Goal: Task Accomplishment & Management: Complete application form

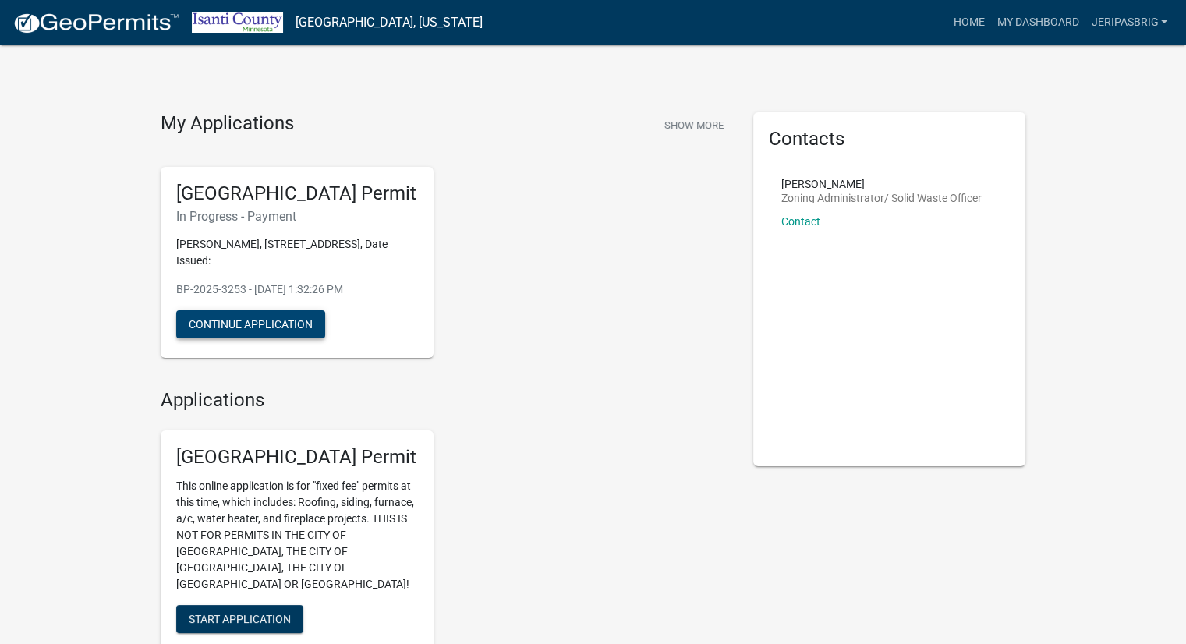
click at [270, 323] on button "Continue Application" at bounding box center [250, 324] width 149 height 28
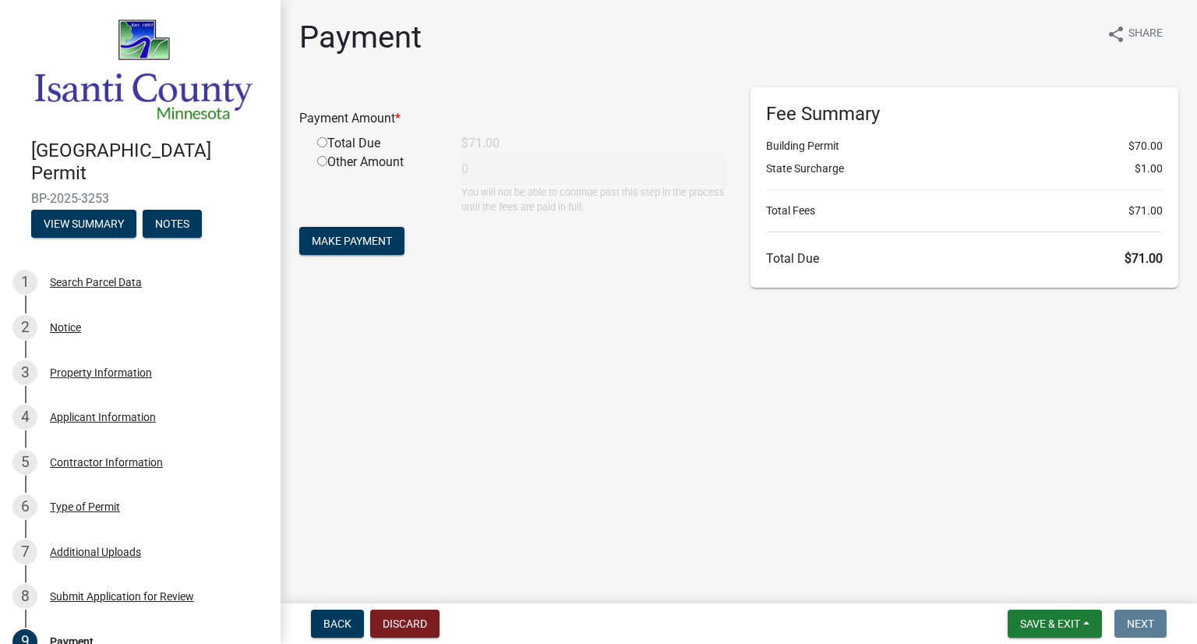
click at [324, 140] on input "radio" at bounding box center [322, 142] width 10 height 10
radio input "true"
type input "71"
click at [355, 235] on span "Make Payment" at bounding box center [352, 241] width 80 height 12
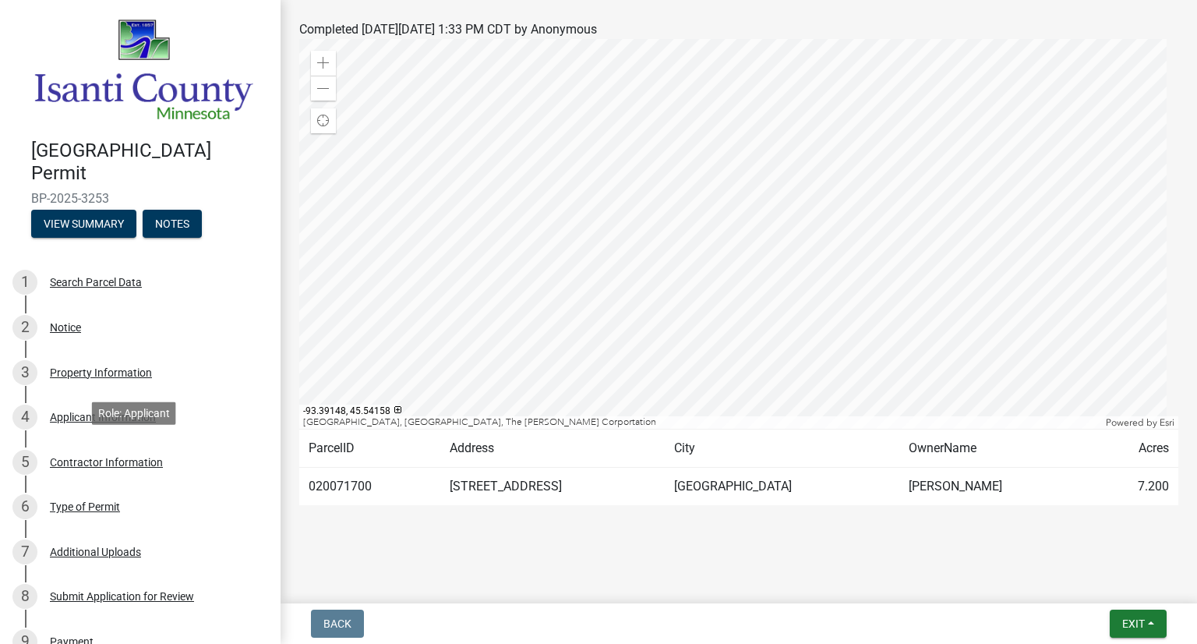
scroll to position [330, 0]
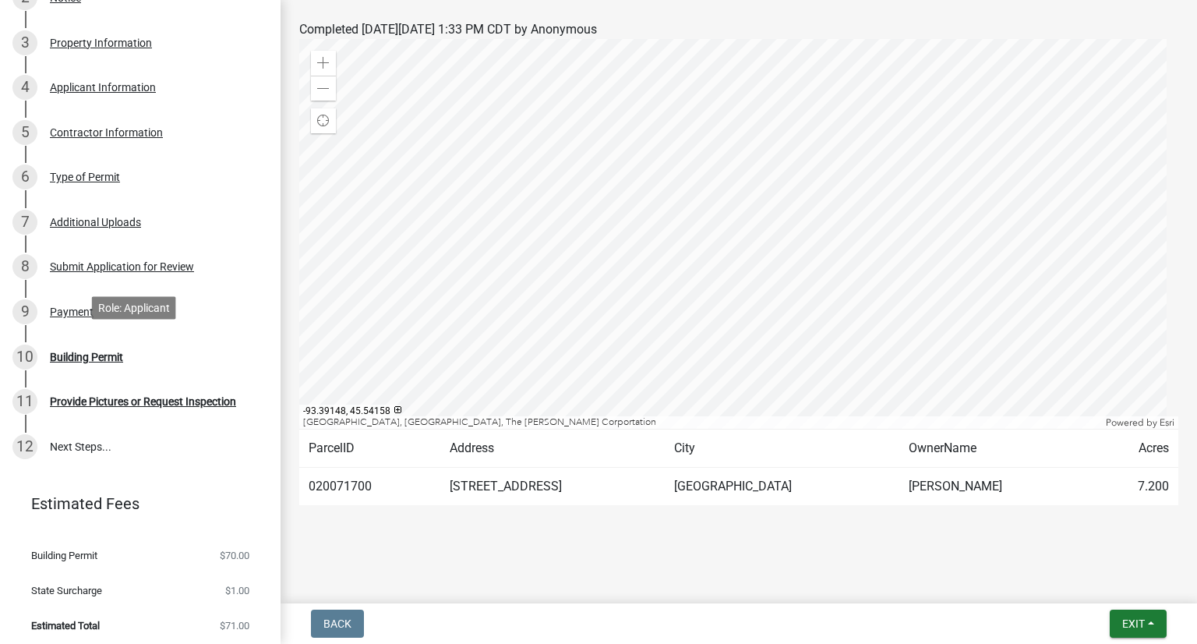
click at [84, 352] on div "Building Permit" at bounding box center [86, 357] width 73 height 11
click at [78, 356] on div "Building Permit" at bounding box center [86, 357] width 73 height 11
click at [78, 398] on div "Provide Pictures or Request Inspection" at bounding box center [143, 401] width 186 height 11
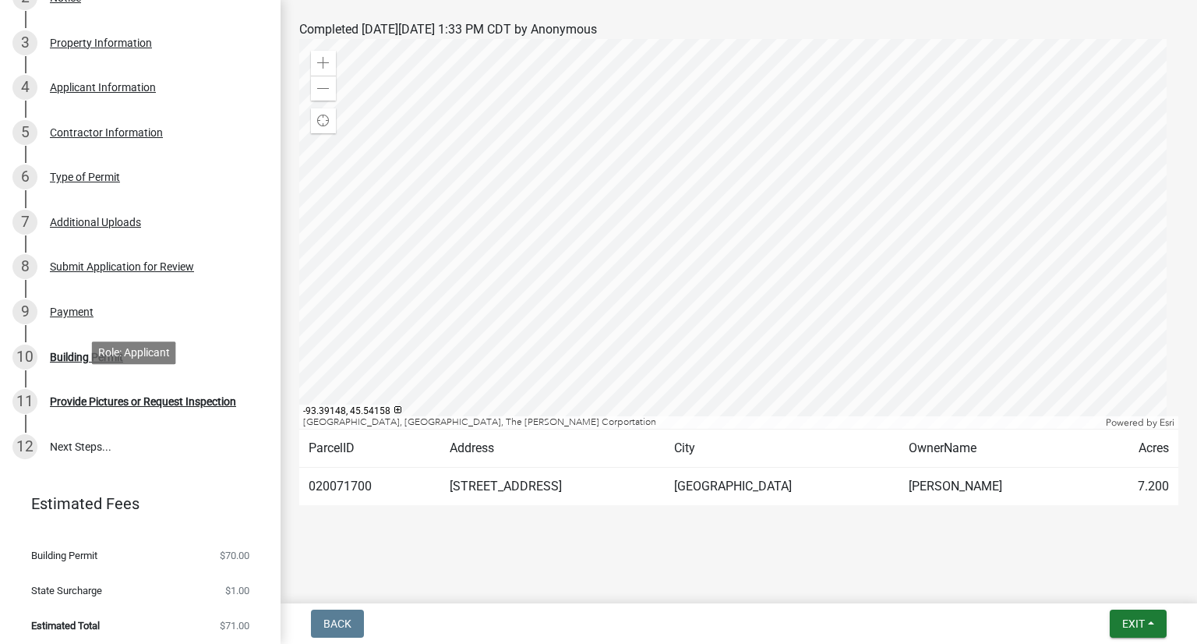
click at [78, 398] on div "Provide Pictures or Request Inspection" at bounding box center [143, 401] width 186 height 11
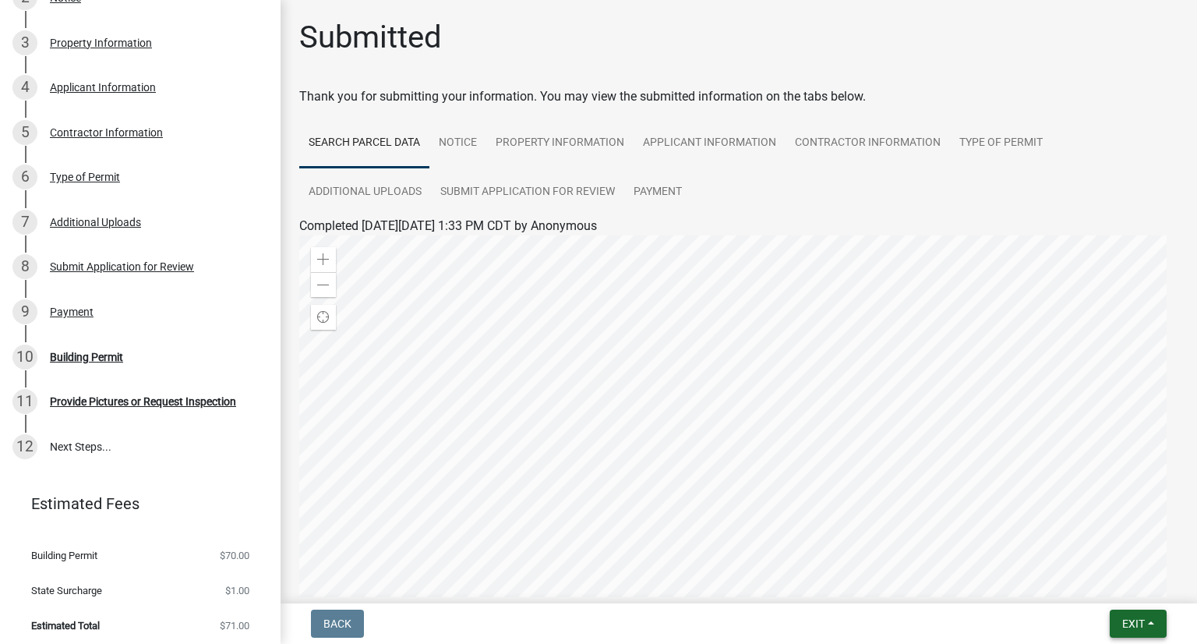
click at [1147, 620] on button "Exit" at bounding box center [1138, 624] width 57 height 28
click at [1119, 579] on button "Save & Exit" at bounding box center [1105, 582] width 125 height 37
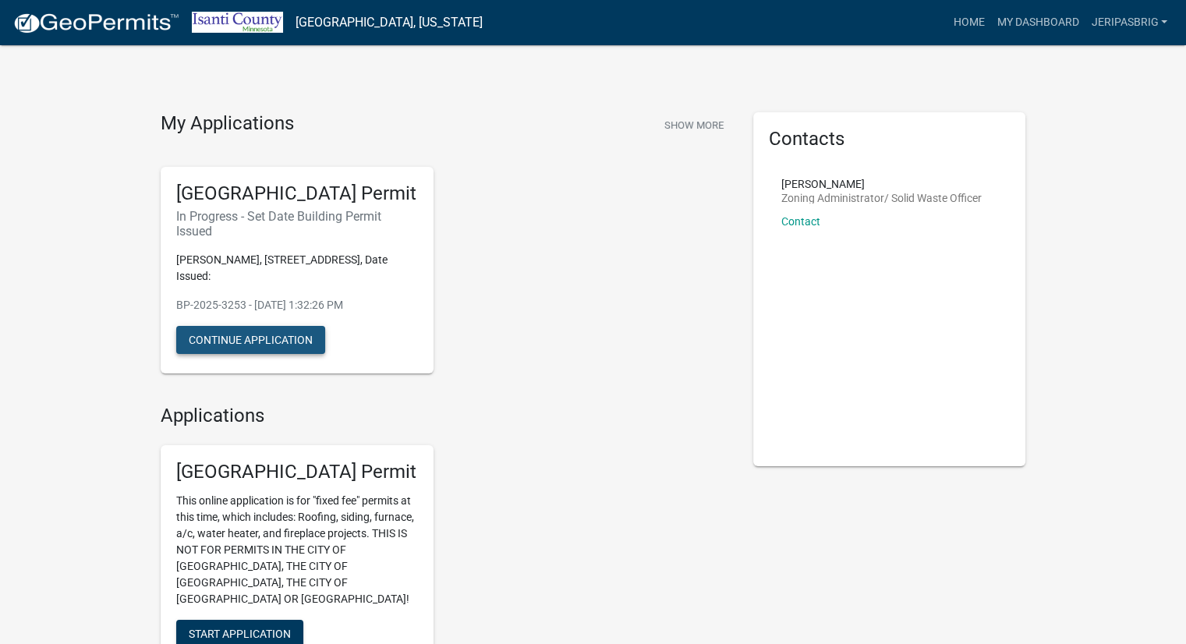
click at [287, 334] on button "Continue Application" at bounding box center [250, 340] width 149 height 28
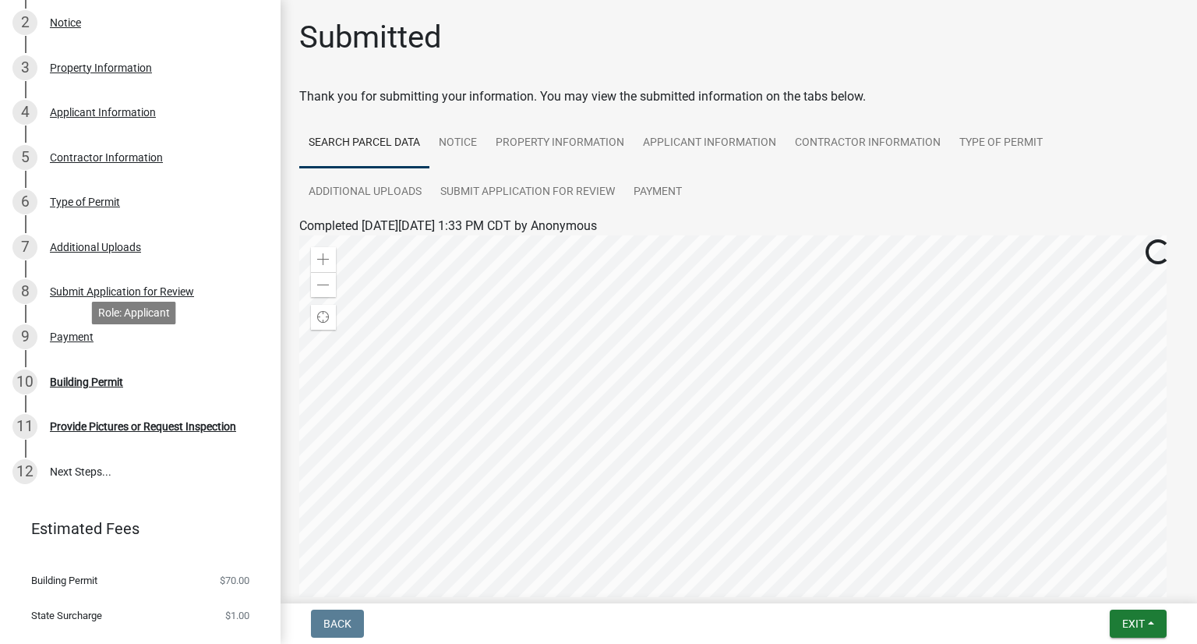
scroll to position [330, 0]
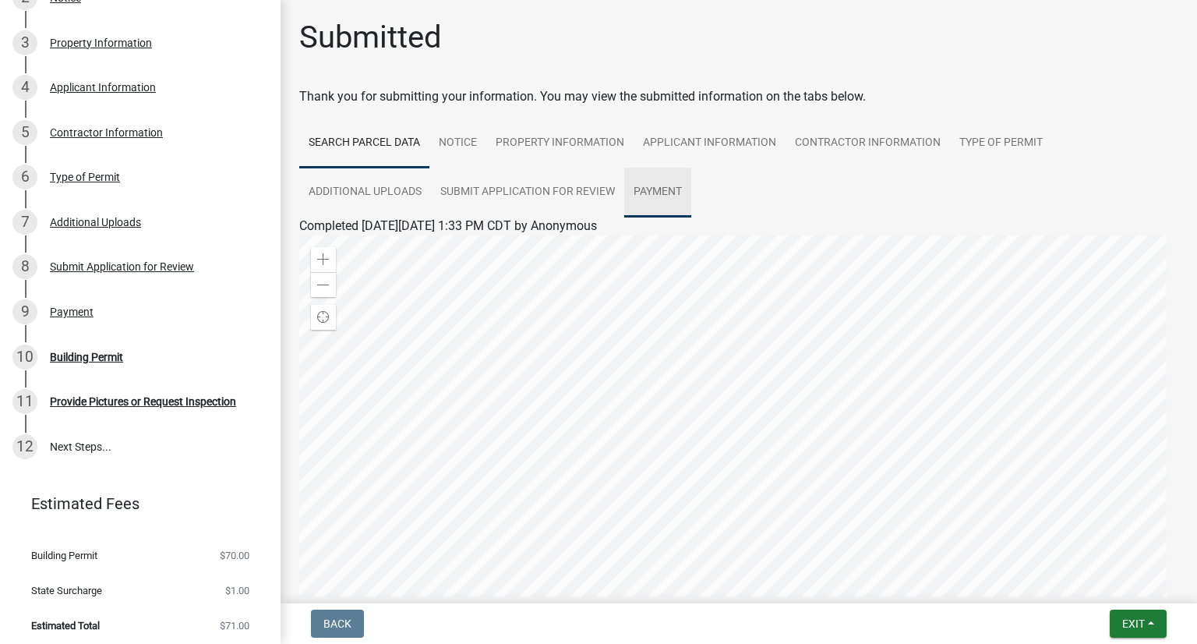
click at [659, 191] on link "Payment" at bounding box center [657, 193] width 67 height 50
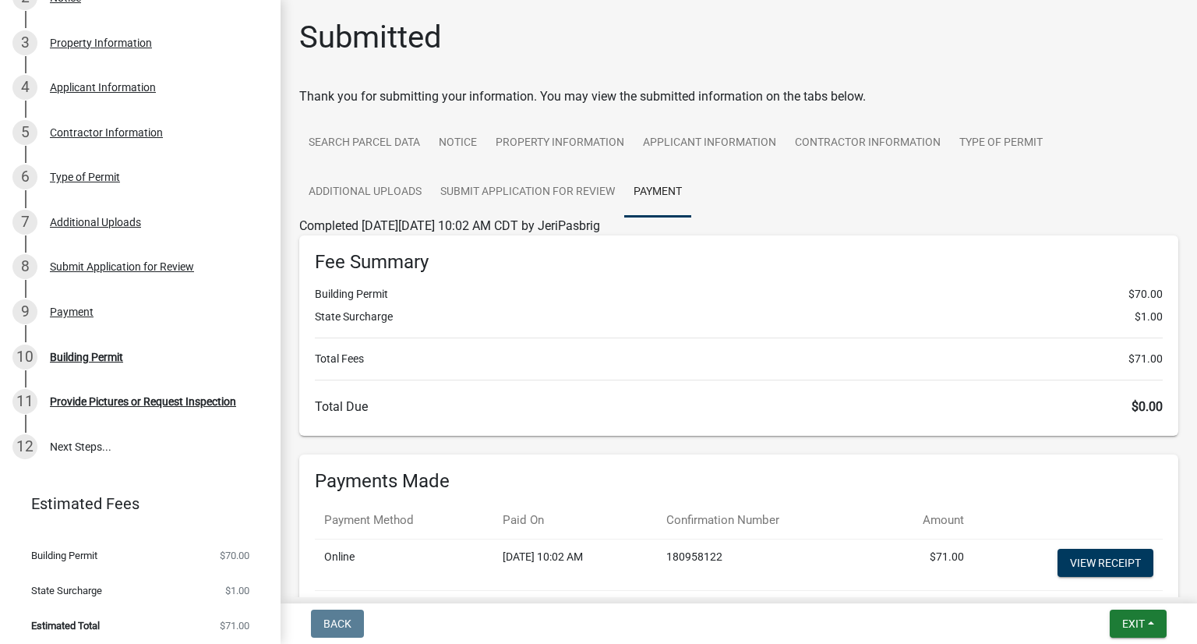
scroll to position [2, 0]
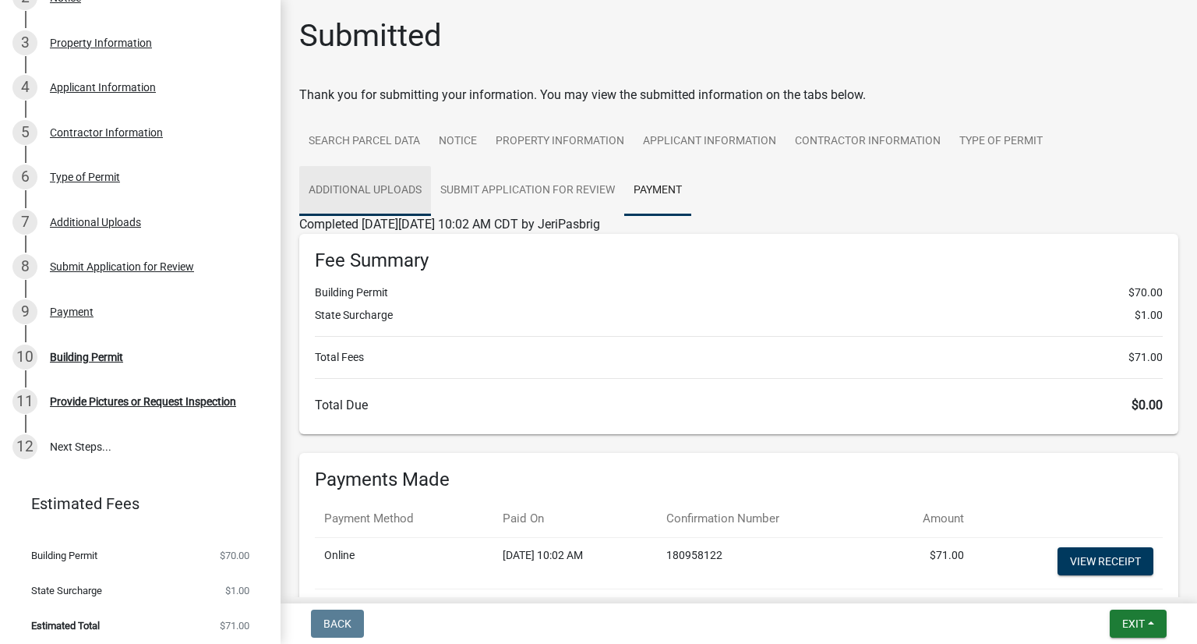
click at [384, 183] on link "Additional Uploads" at bounding box center [365, 191] width 132 height 50
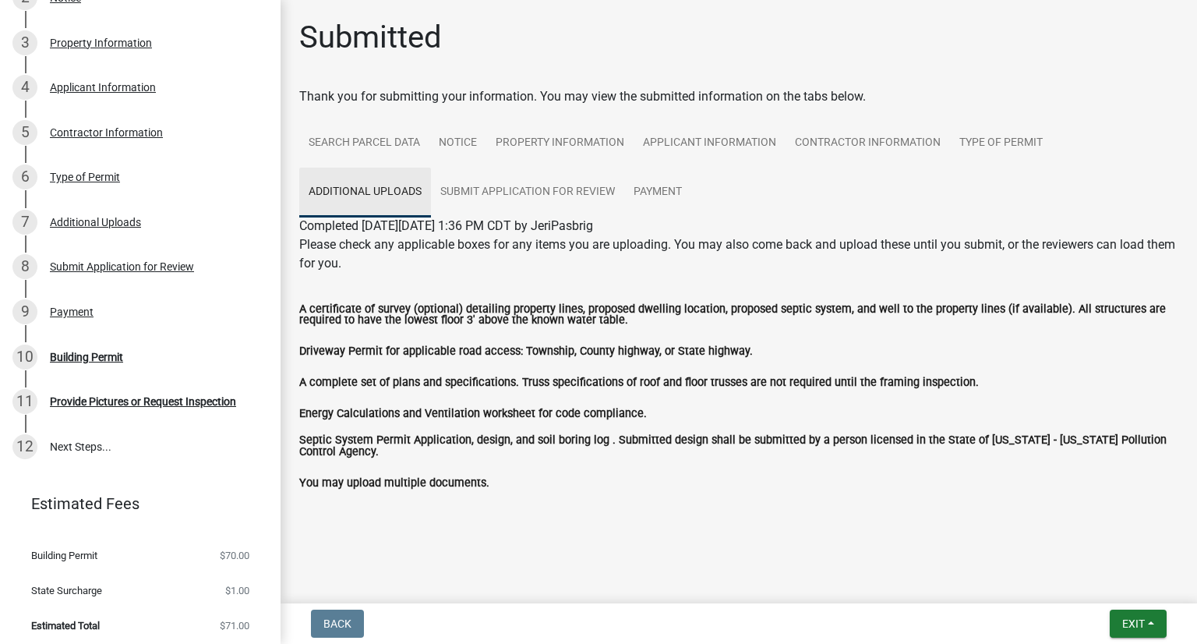
scroll to position [0, 0]
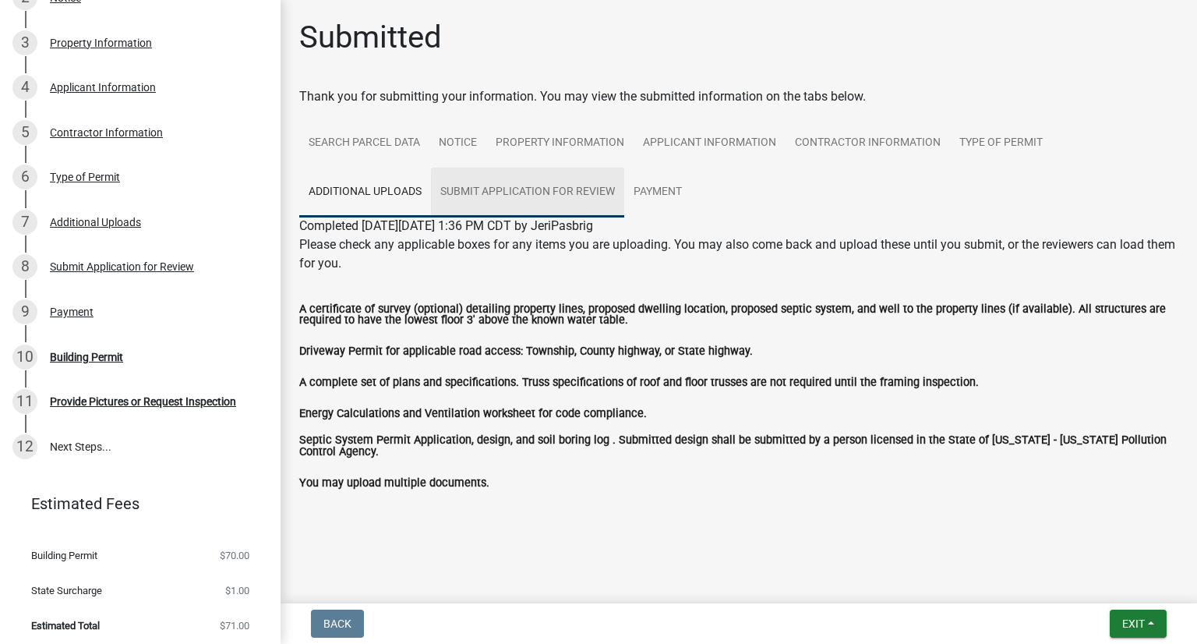
click at [480, 178] on link "Submit Application for Review" at bounding box center [527, 193] width 193 height 50
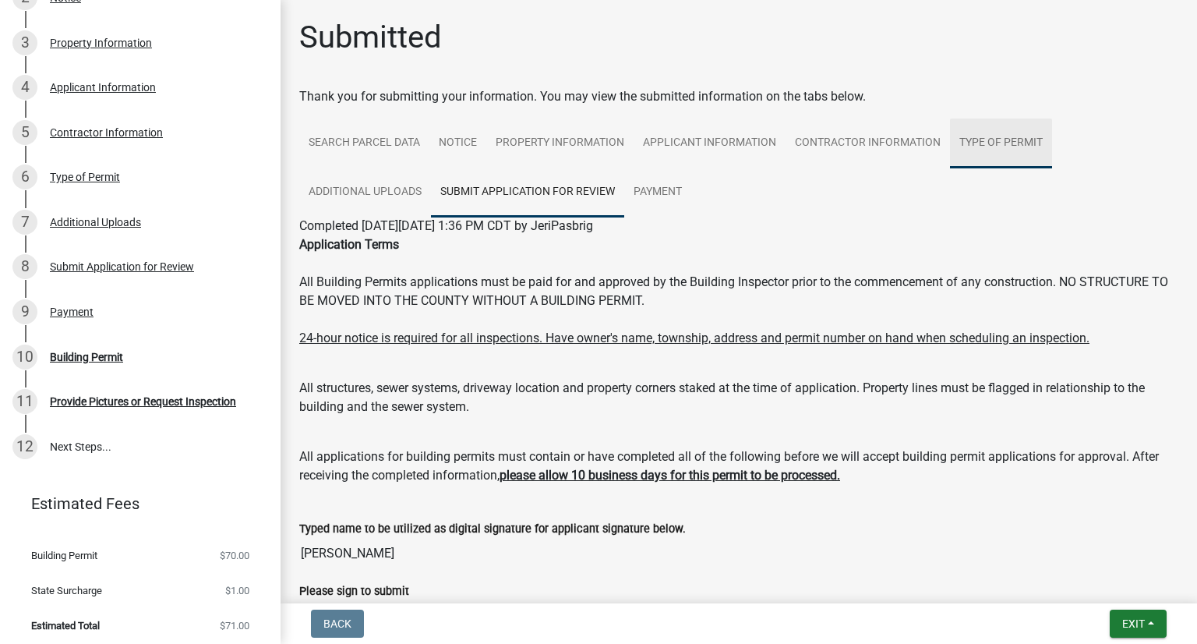
click at [979, 138] on link "Type of Permit" at bounding box center [1001, 143] width 102 height 50
